Goal: Navigation & Orientation: Find specific page/section

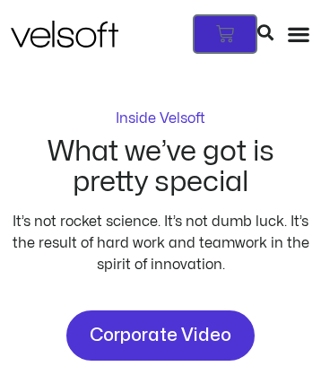
click at [234, 25] on icon at bounding box center [225, 34] width 18 height 18
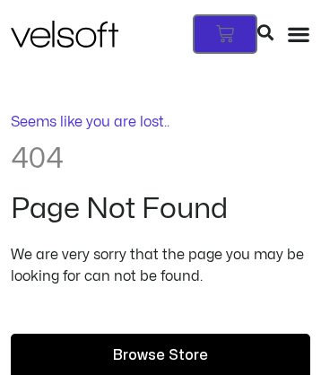
click at [234, 25] on icon at bounding box center [225, 34] width 18 height 18
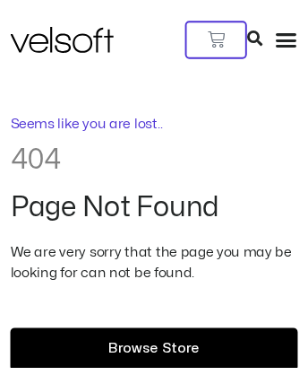
scroll to position [702, 0]
